Goal: Transaction & Acquisition: Download file/media

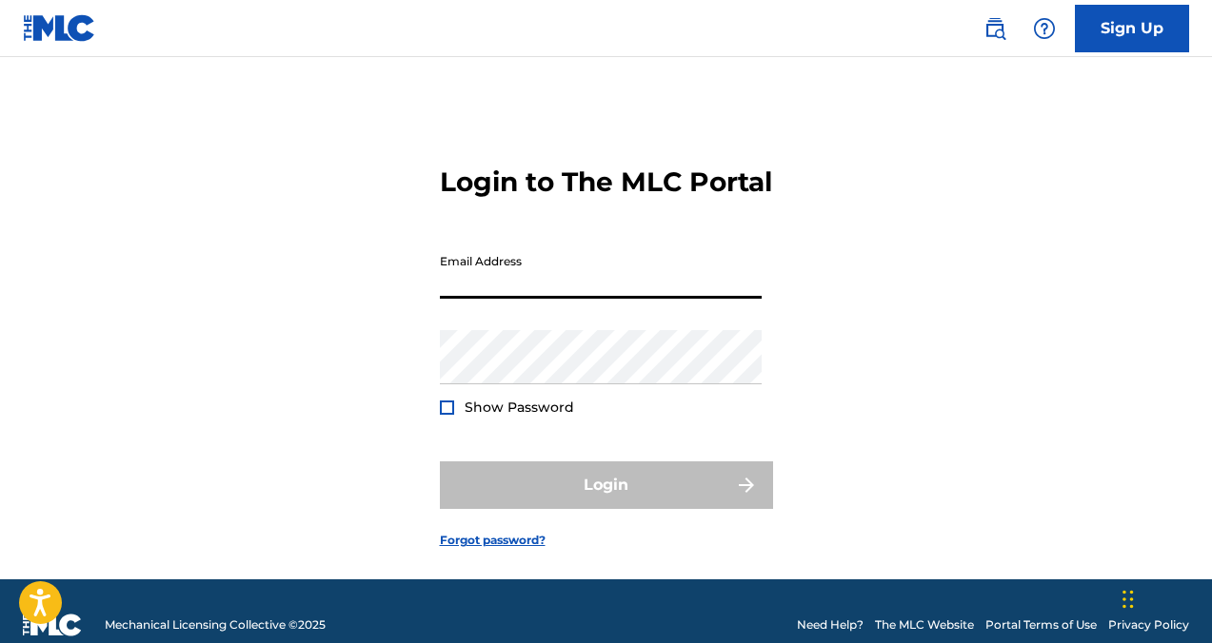
click at [654, 299] on input "Email Address" at bounding box center [601, 272] width 322 height 54
type input "[EMAIL_ADDRESS][DOMAIN_NAME]"
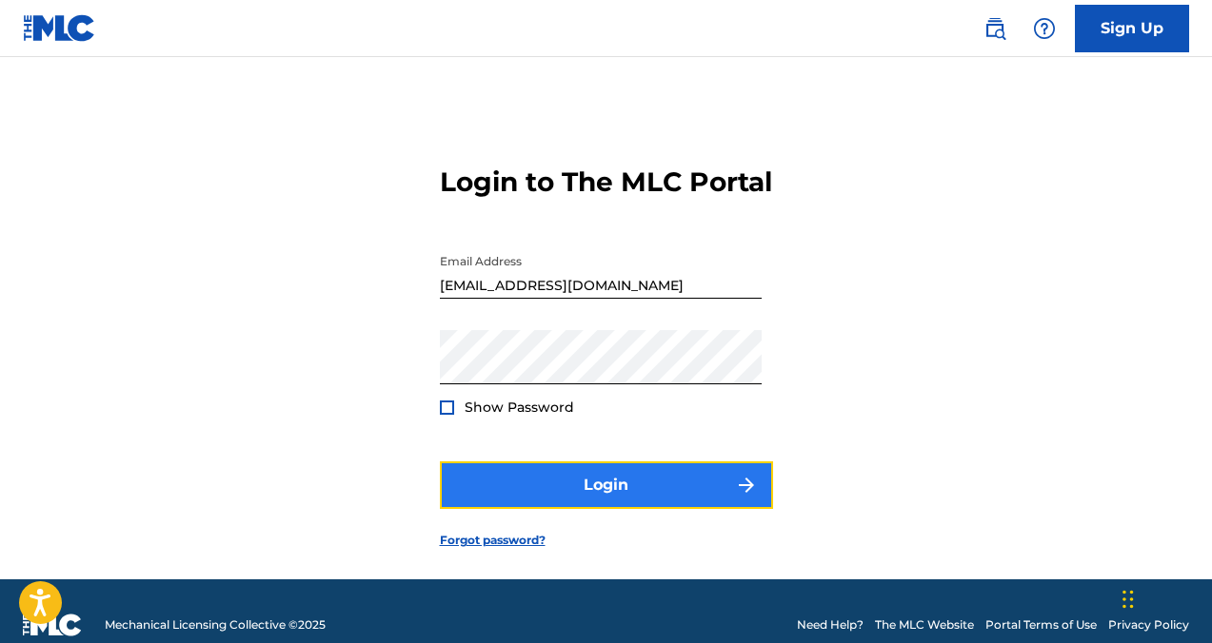
click at [596, 509] on button "Login" at bounding box center [606, 486] width 333 height 48
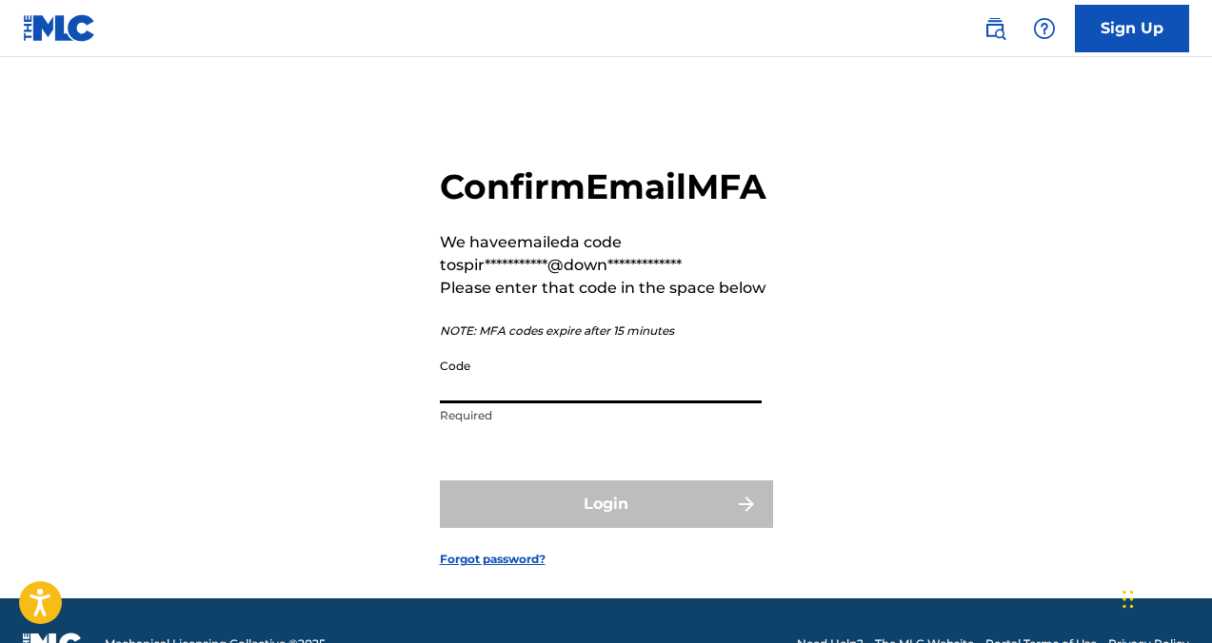
click at [595, 404] on input "Code" at bounding box center [601, 376] width 322 height 54
paste input "068917"
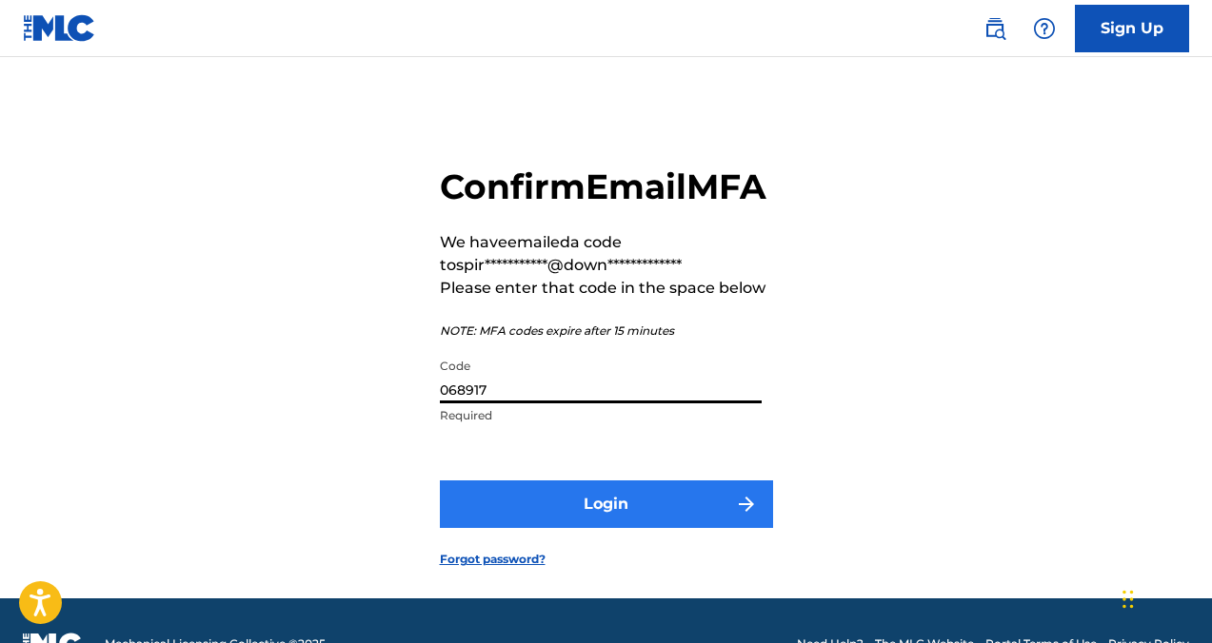
type input "068917"
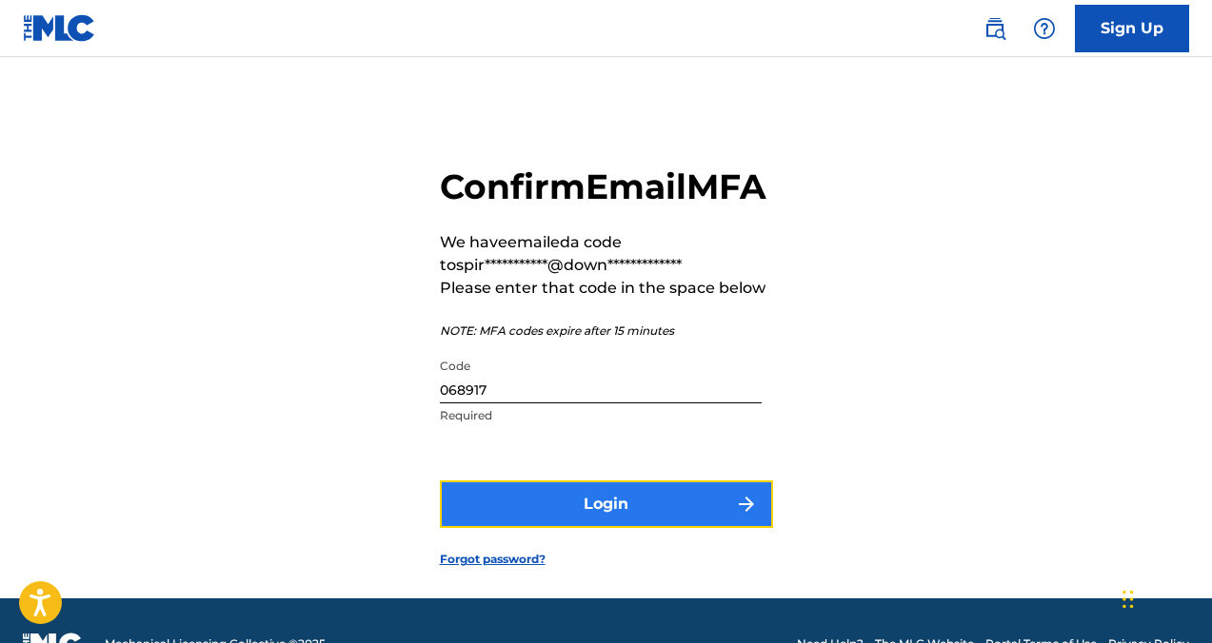
click at [626, 528] on button "Login" at bounding box center [606, 505] width 333 height 48
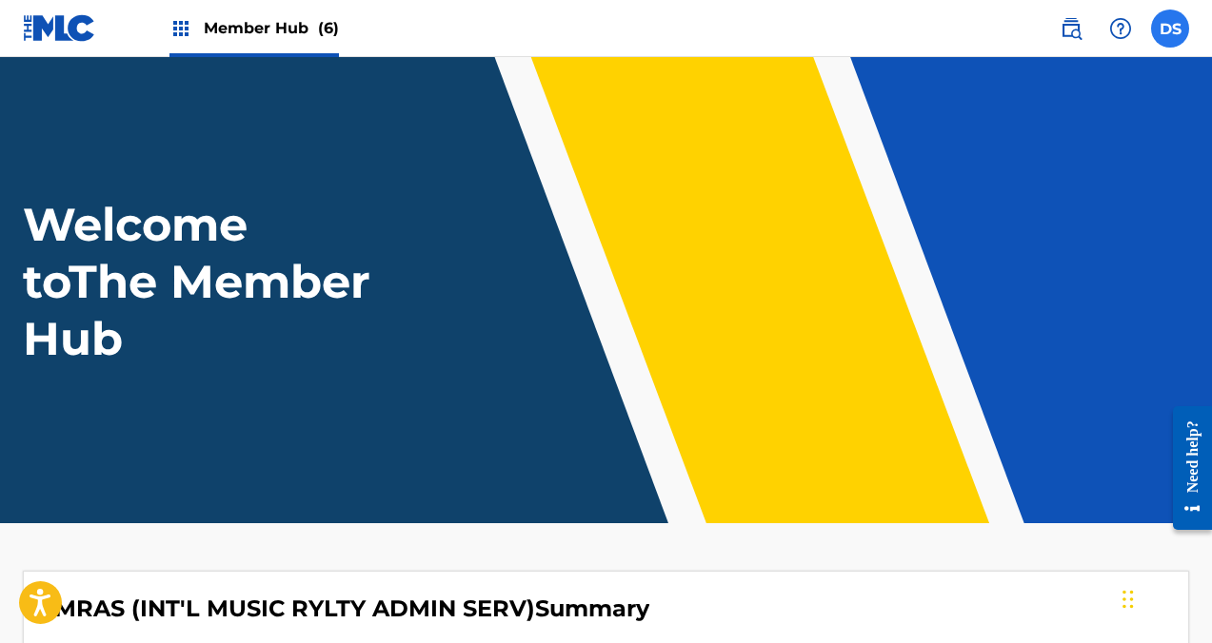
click at [1170, 22] on label at bounding box center [1170, 29] width 38 height 38
click at [1170, 29] on input "DS DT Spirit Royalties-IMRAS [EMAIL_ADDRESS][DOMAIN_NAME] Notification Preferen…" at bounding box center [1170, 29] width 0 height 0
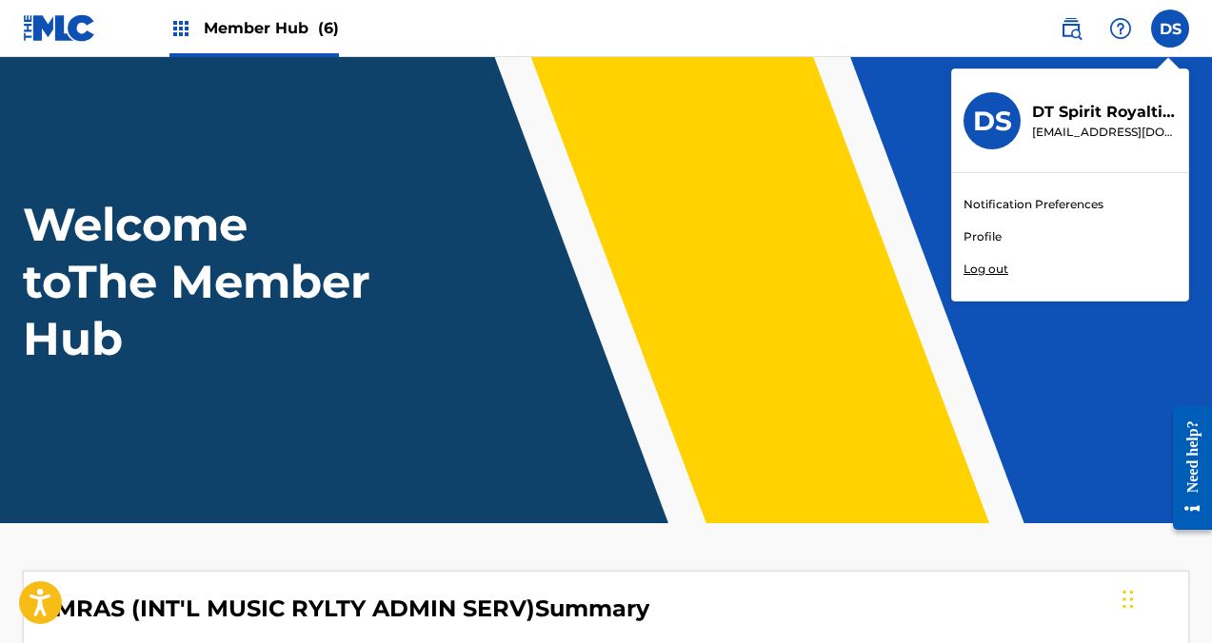
click at [275, 16] on div "Member Hub (6)" at bounding box center [253, 28] width 169 height 56
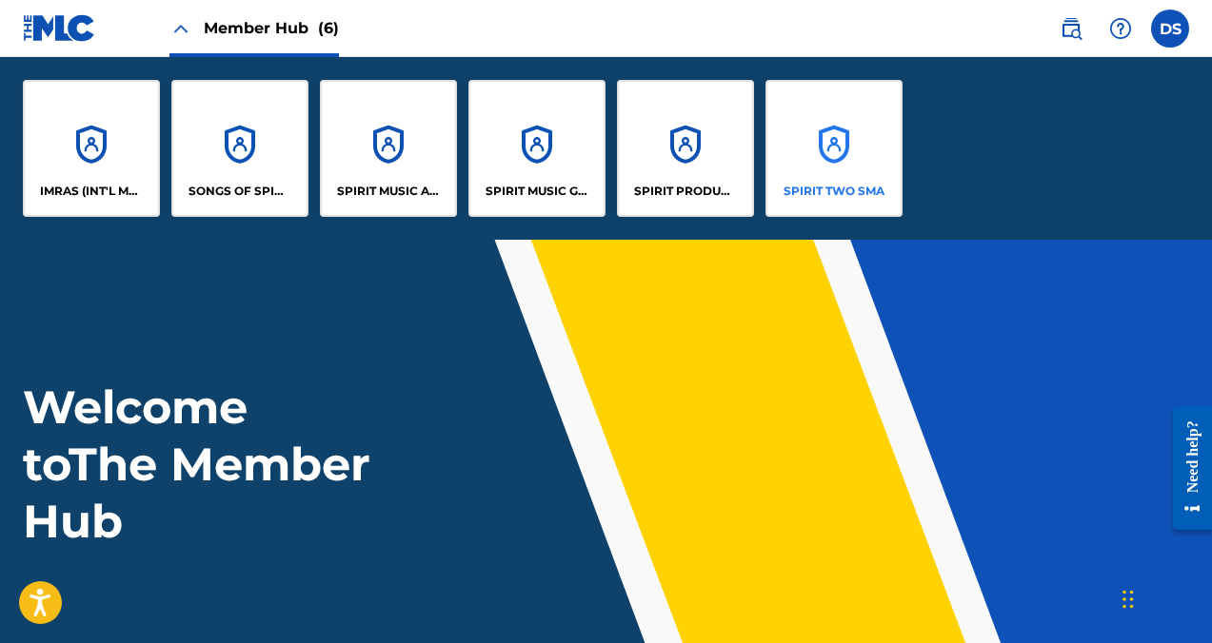
click at [800, 171] on div "SPIRIT TWO SMA" at bounding box center [833, 148] width 137 height 137
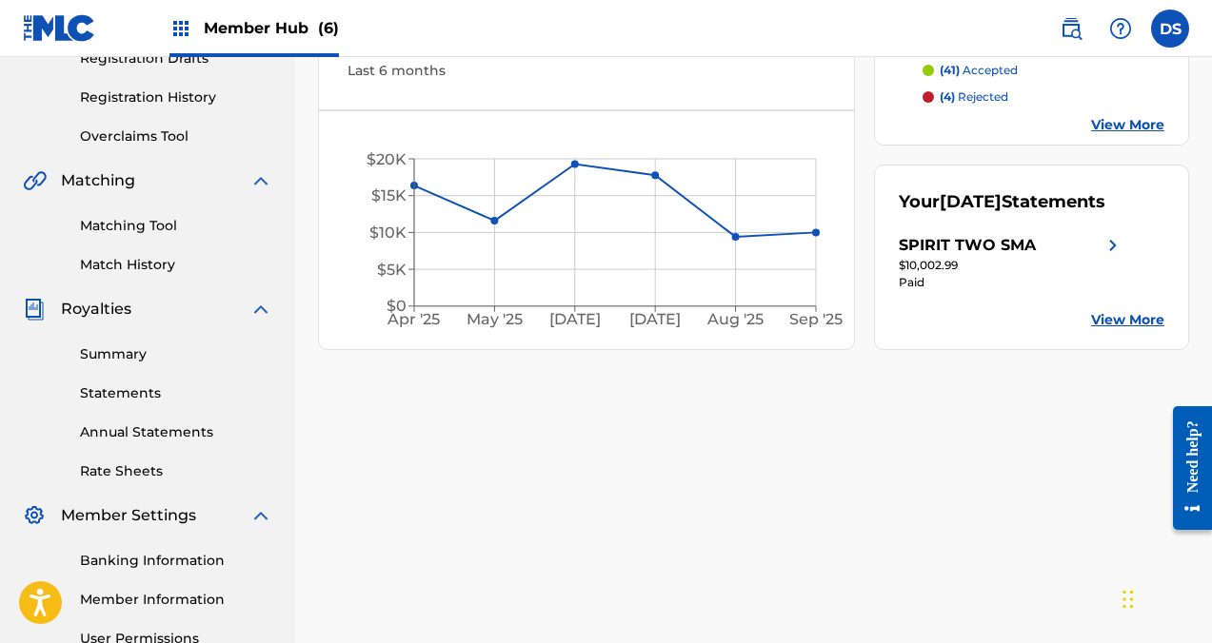
scroll to position [378, 0]
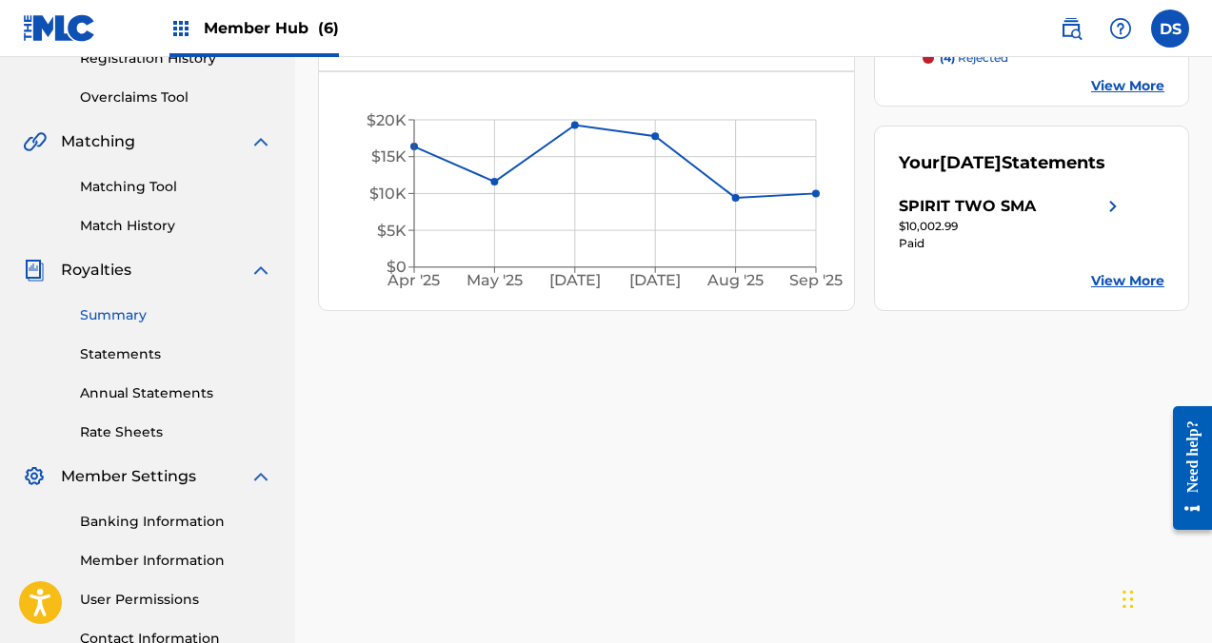
click at [139, 320] on link "Summary" at bounding box center [176, 316] width 192 height 20
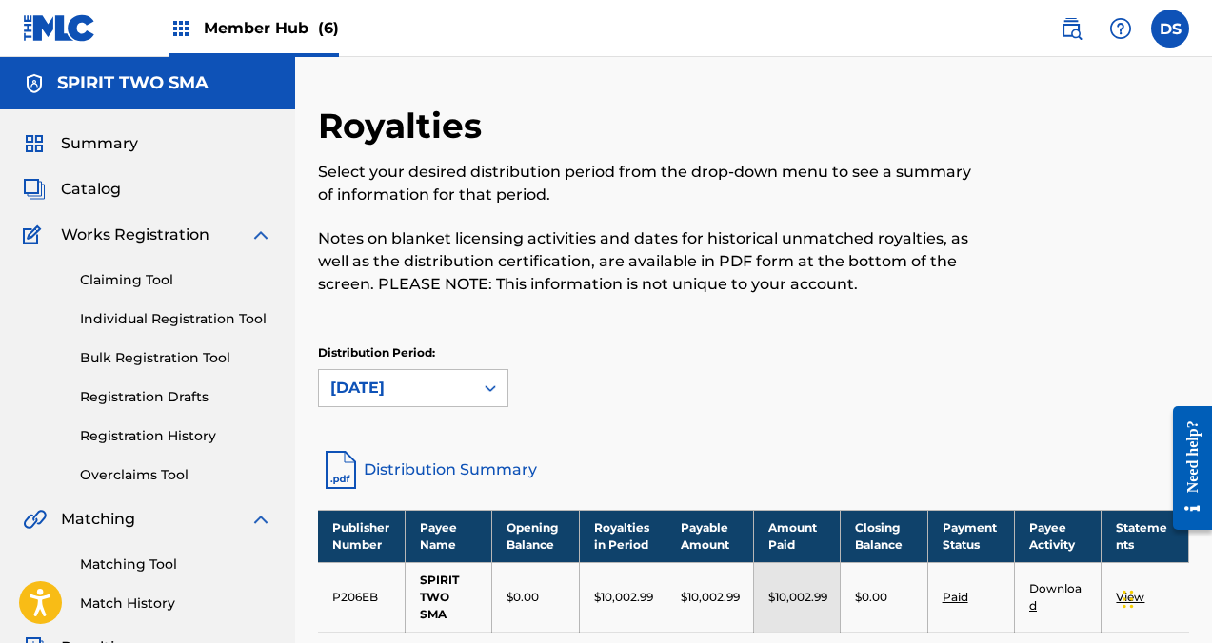
click at [187, 28] on img at bounding box center [180, 28] width 23 height 23
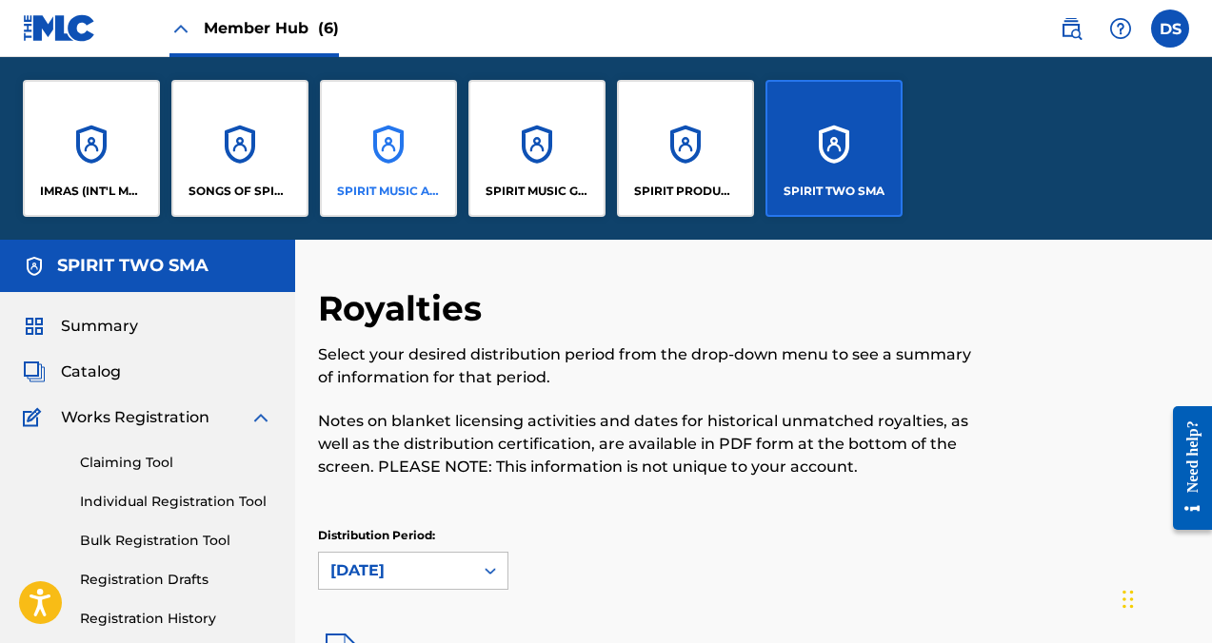
click at [395, 170] on div "SPIRIT MUSIC ALPHA" at bounding box center [388, 148] width 137 height 137
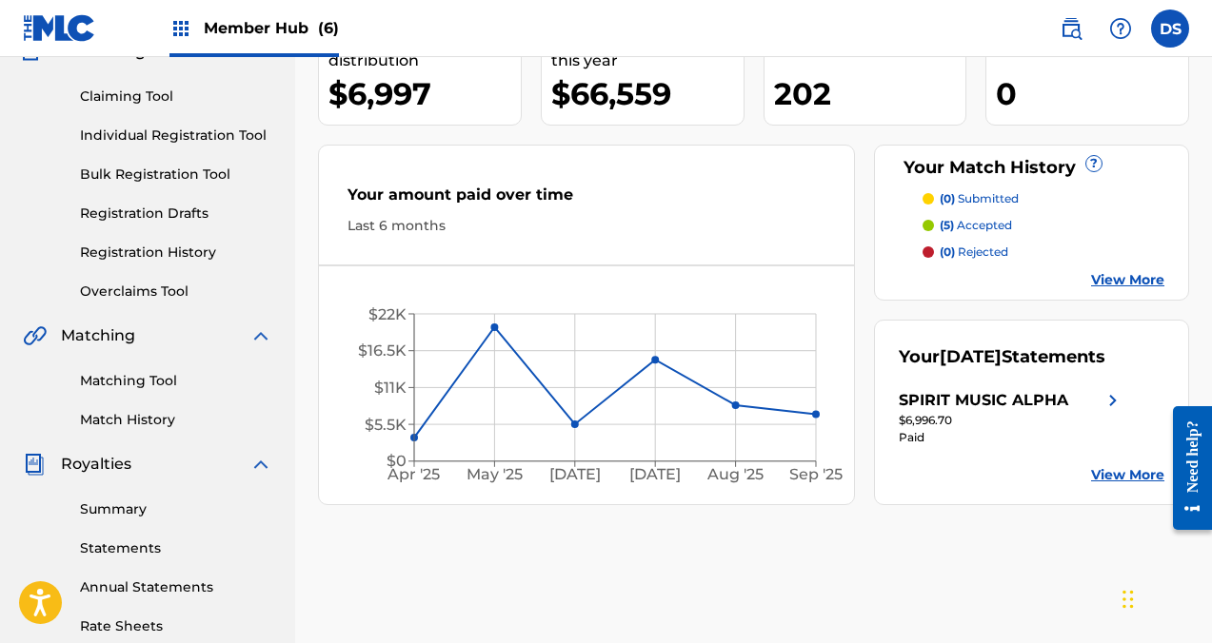
scroll to position [185, 0]
click at [127, 505] on link "Summary" at bounding box center [176, 509] width 192 height 20
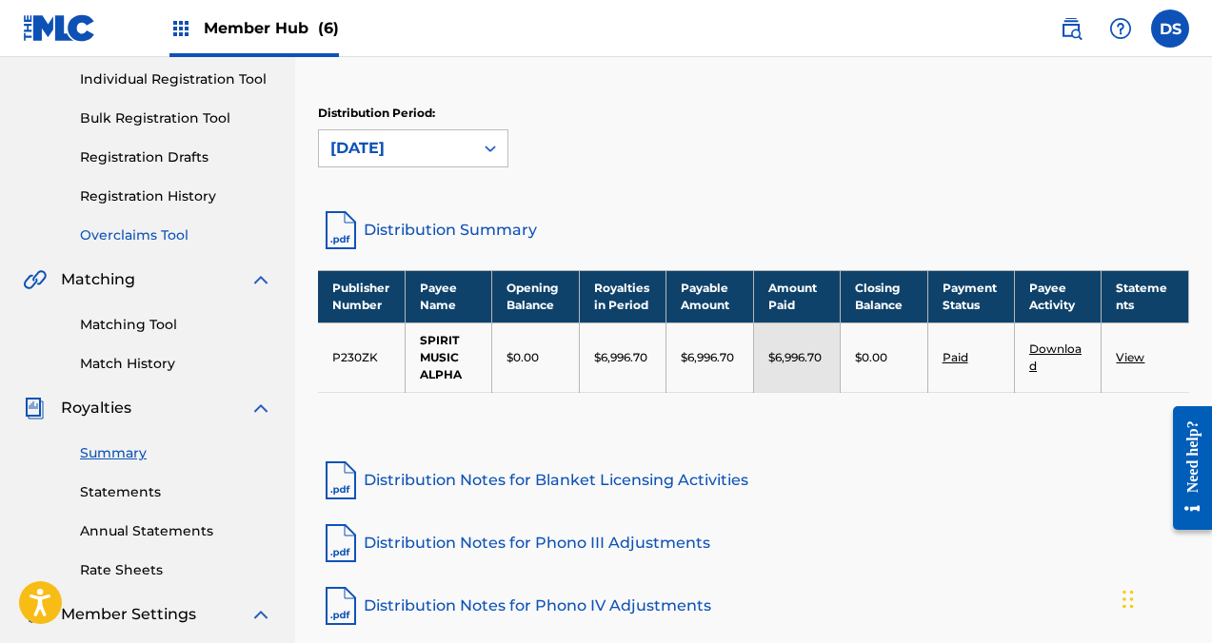
scroll to position [268, 0]
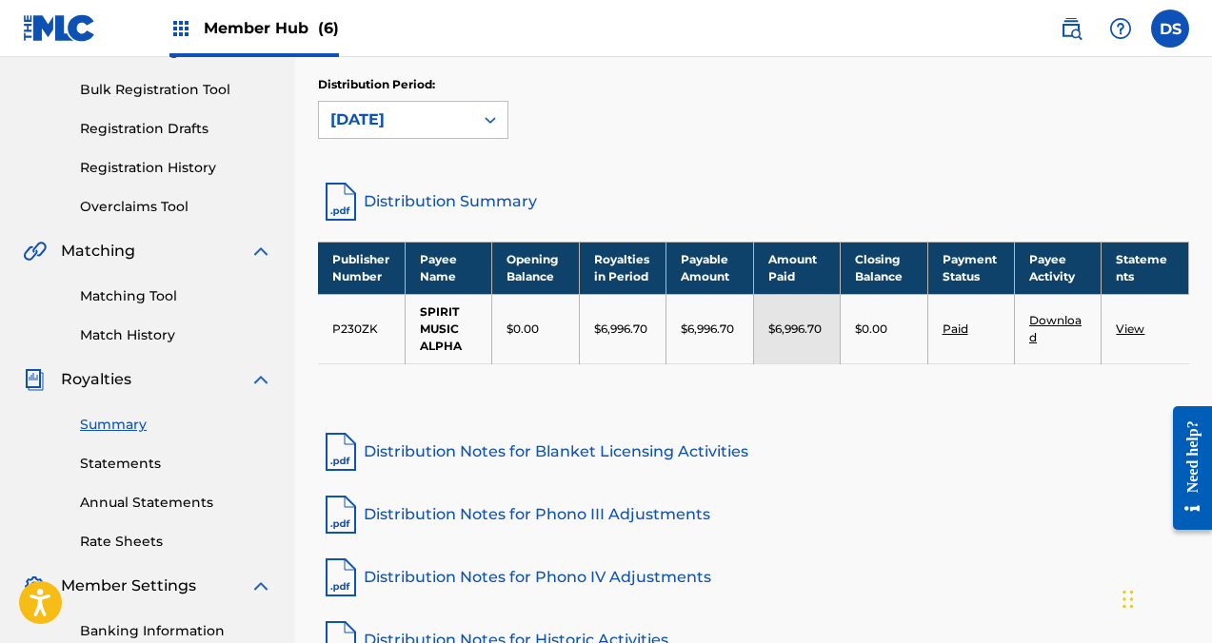
click at [1057, 322] on link "Download" at bounding box center [1055, 328] width 52 height 31
click at [609, 388] on div "Publisher Number Payee Name Opening Balance Royalties in Period Payable Amount …" at bounding box center [753, 327] width 871 height 170
click at [643, 316] on td "$6,996.70" at bounding box center [622, 328] width 87 height 69
drag, startPoint x: 653, startPoint y: 328, endPoint x: 594, endPoint y: 328, distance: 59.0
click at [594, 328] on td "$6,996.70" at bounding box center [622, 328] width 87 height 69
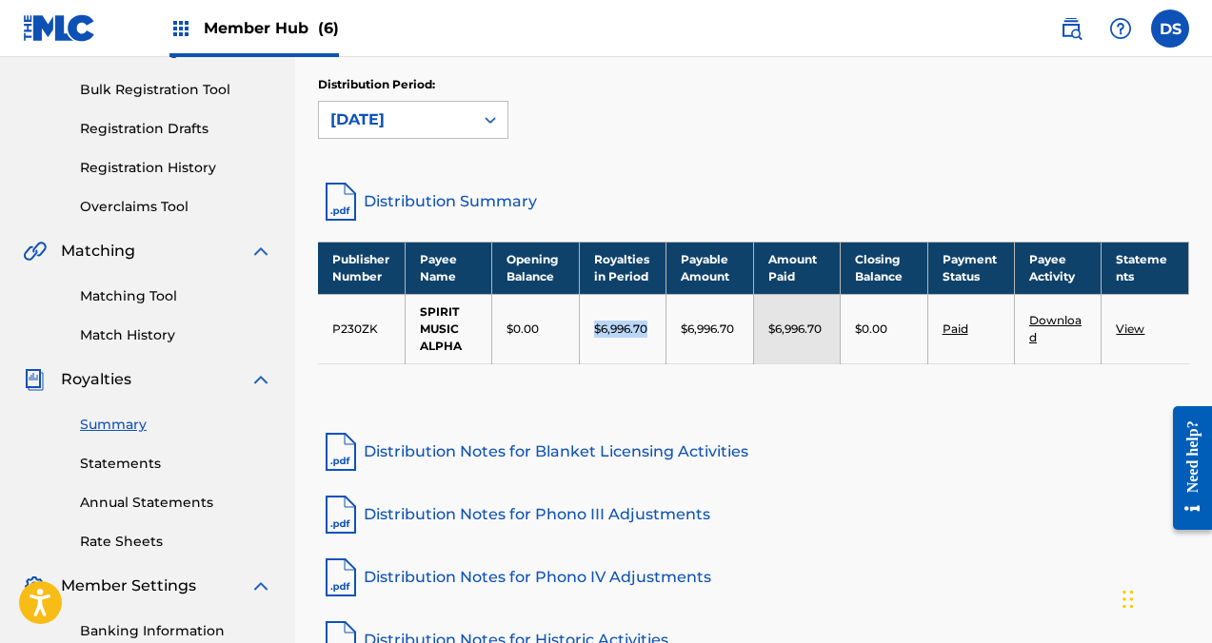
copy p "$6,996.70"
